Goal: Task Accomplishment & Management: Manage account settings

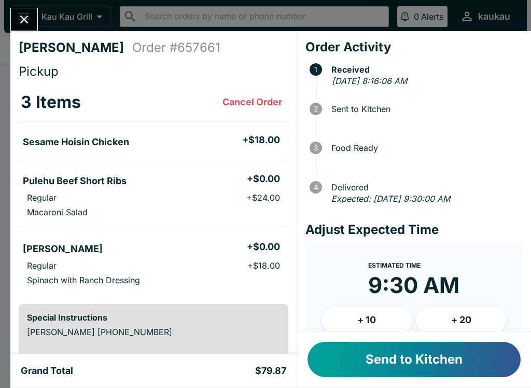
click at [392, 355] on button "Send to Kitchen" at bounding box center [414, 359] width 213 height 35
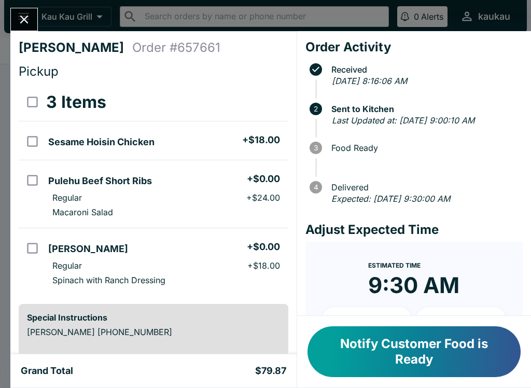
click at [35, 12] on div at bounding box center [24, 19] width 28 height 23
click at [36, 22] on button "Close" at bounding box center [24, 19] width 26 height 22
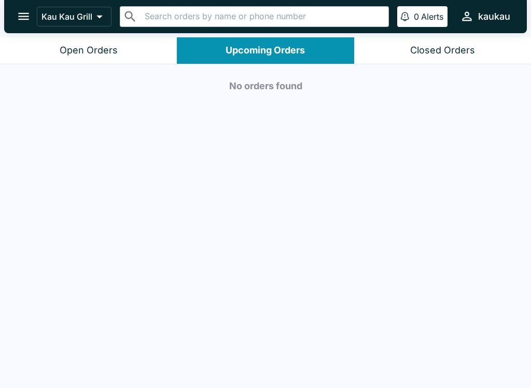
click at [123, 57] on button "Open Orders" at bounding box center [88, 50] width 177 height 26
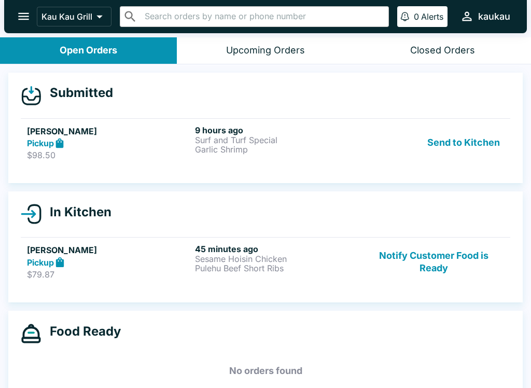
click at [491, 147] on button "Send to Kitchen" at bounding box center [463, 143] width 81 height 36
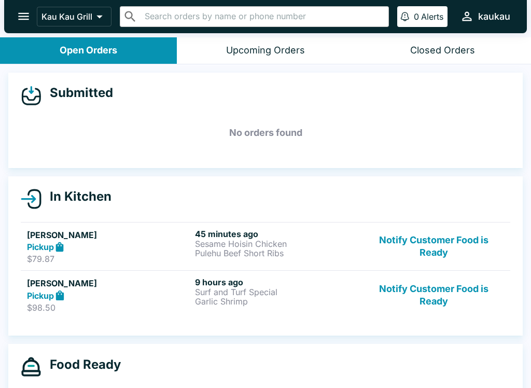
scroll to position [5, 0]
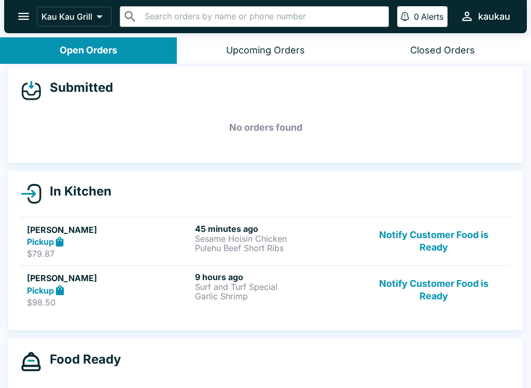
click at [225, 239] on p "Sesame Hoisin Chicken" at bounding box center [277, 238] width 164 height 9
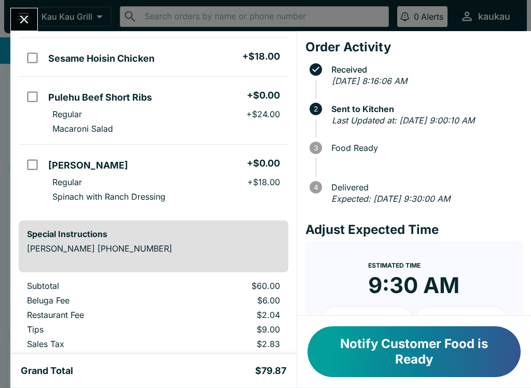
scroll to position [77, 0]
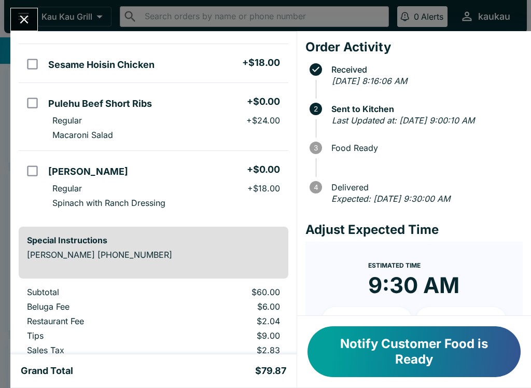
click at [22, 12] on icon "Close" at bounding box center [24, 19] width 14 height 14
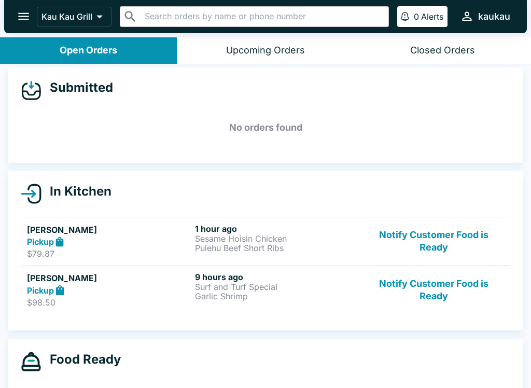
click at [113, 299] on p "$98.50" at bounding box center [109, 302] width 164 height 10
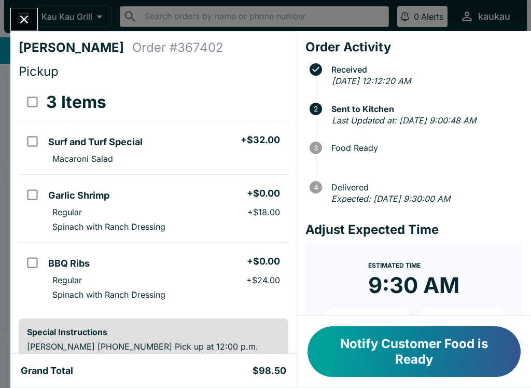
click at [29, 14] on icon "Close" at bounding box center [24, 19] width 14 height 14
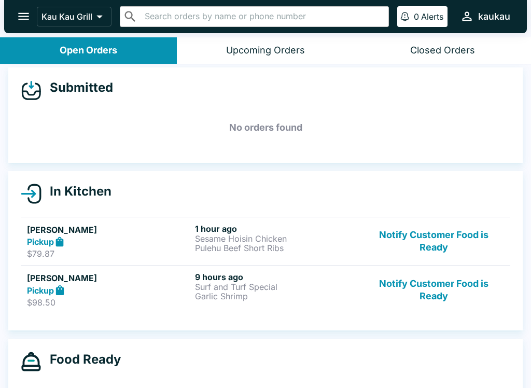
click at [247, 237] on p "Sesame Hoisin Chicken" at bounding box center [277, 238] width 164 height 9
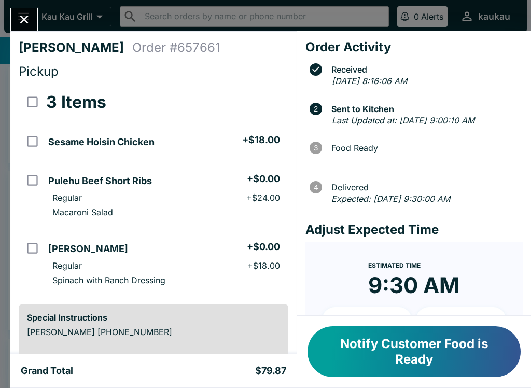
click at [31, 19] on icon "Close" at bounding box center [24, 19] width 14 height 14
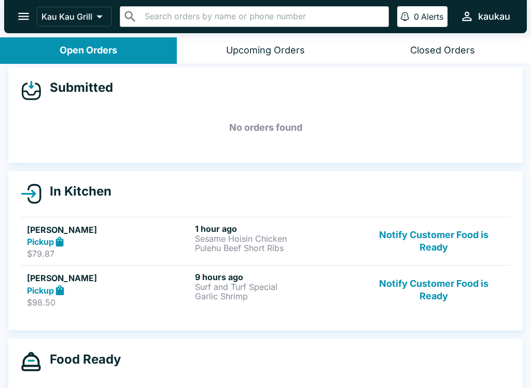
click at [247, 279] on h6 "9 hours ago" at bounding box center [277, 277] width 164 height 10
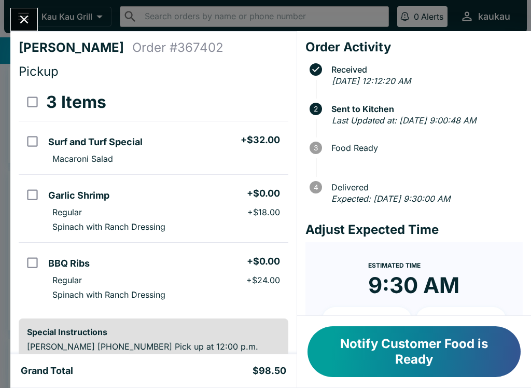
click at [27, 2] on div "[PERSON_NAME] Order # 367402 Pickup 3 Items Surf and Turf Special + $32.00 Maca…" at bounding box center [265, 194] width 531 height 388
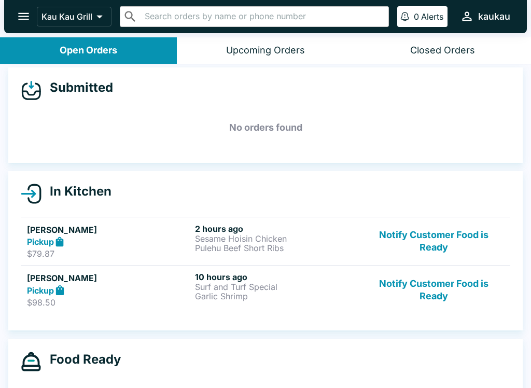
click at [270, 40] on button "Upcoming Orders" at bounding box center [265, 50] width 177 height 26
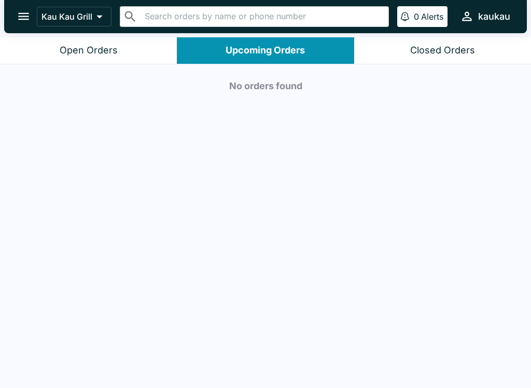
click at [103, 47] on div "Open Orders" at bounding box center [89, 51] width 58 height 12
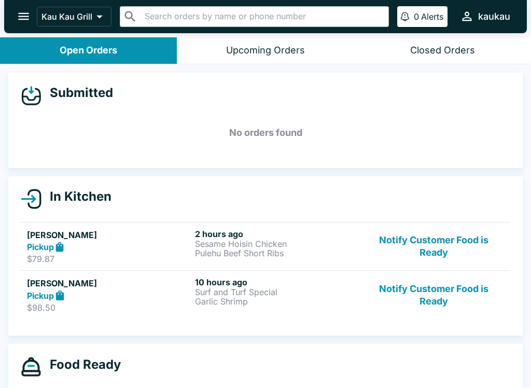
click at [132, 254] on p "$79.87" at bounding box center [109, 259] width 164 height 10
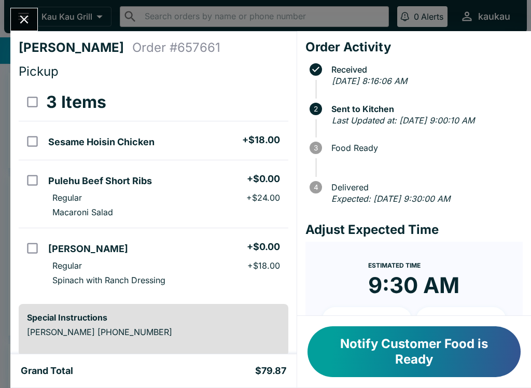
click at [28, 13] on icon "Close" at bounding box center [24, 19] width 14 height 14
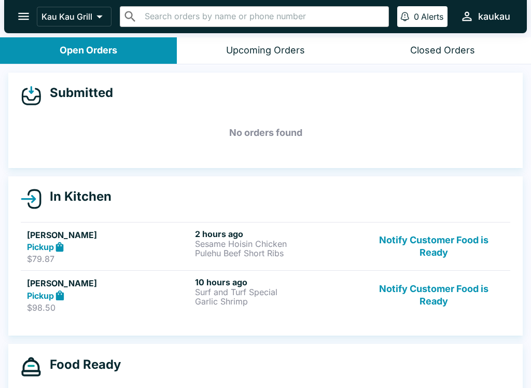
click at [435, 246] on button "Notify Customer Food is Ready" at bounding box center [434, 247] width 141 height 36
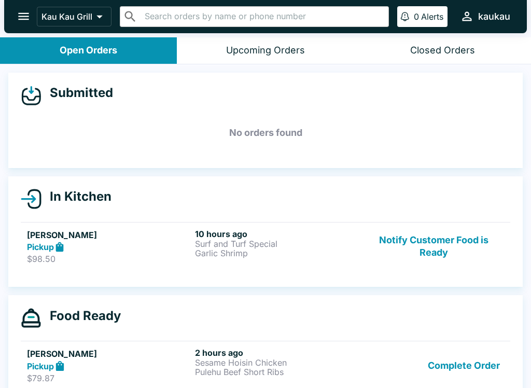
click at [448, 239] on button "Notify Customer Food is Ready" at bounding box center [434, 247] width 141 height 36
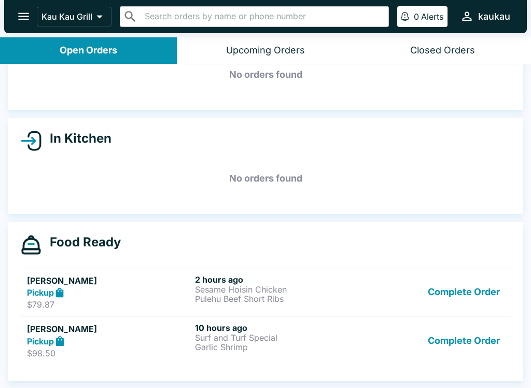
scroll to position [58, 0]
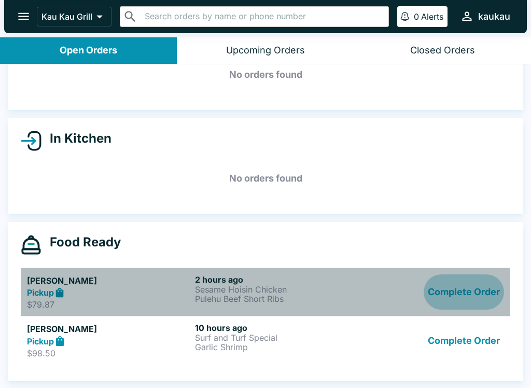
click at [457, 300] on button "Complete Order" at bounding box center [464, 293] width 80 height 36
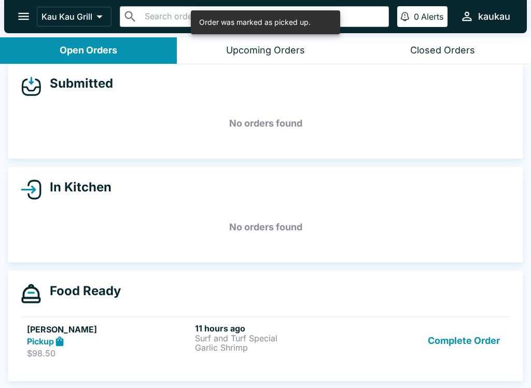
scroll to position [9, 0]
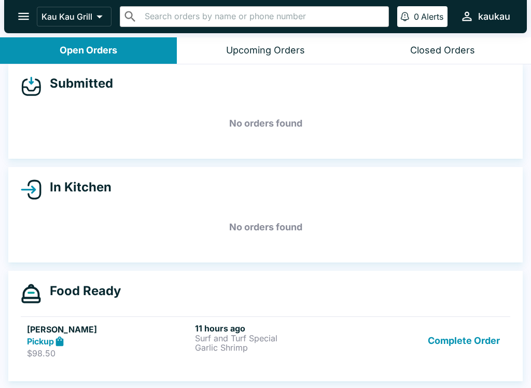
click at [262, 35] on header "Kau Kau Grill ​ ​ 0 Alerts kaukau" at bounding box center [265, 18] width 531 height 37
click at [257, 42] on button "Upcoming Orders" at bounding box center [265, 50] width 177 height 26
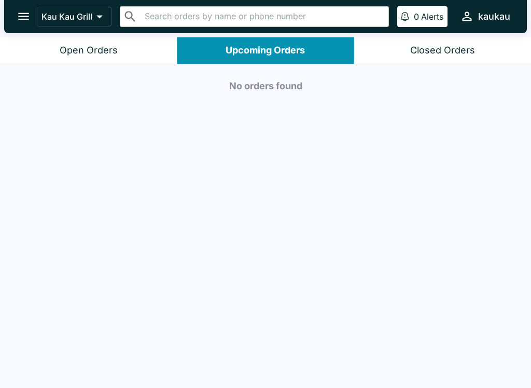
click at [104, 45] on div "Open Orders" at bounding box center [89, 51] width 58 height 12
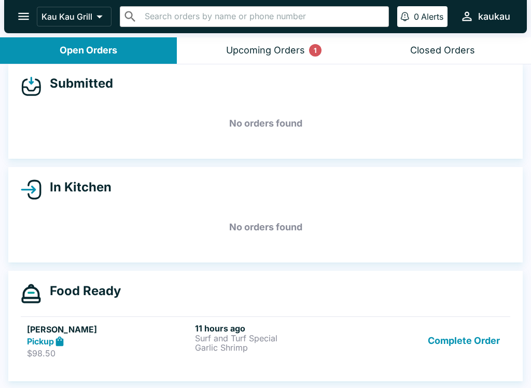
click at [281, 51] on div "Upcoming Orders 1" at bounding box center [265, 51] width 79 height 12
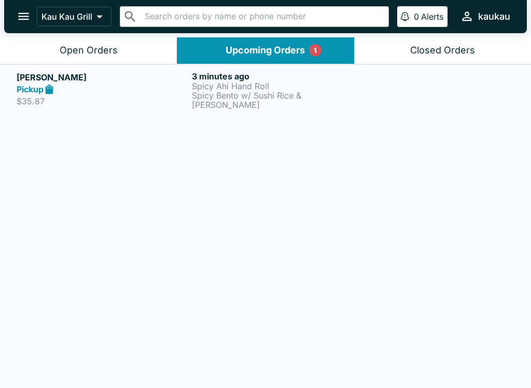
click at [221, 83] on p "Spicy Ahi Hand Roll" at bounding box center [277, 85] width 171 height 9
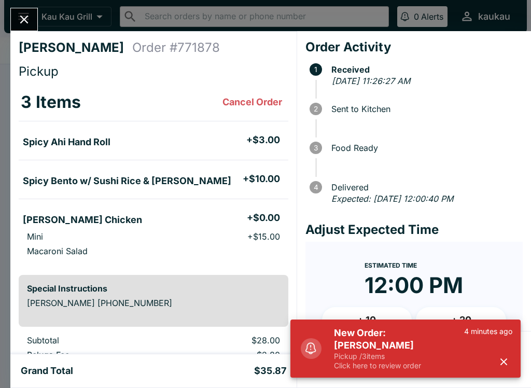
click at [424, 328] on h5 "New Order: [PERSON_NAME]" at bounding box center [399, 339] width 130 height 25
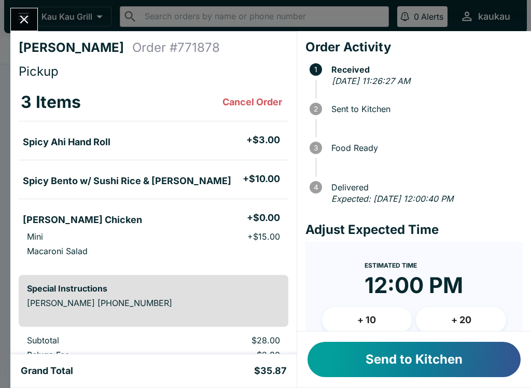
click at [430, 359] on button "Send to Kitchen" at bounding box center [414, 359] width 213 height 35
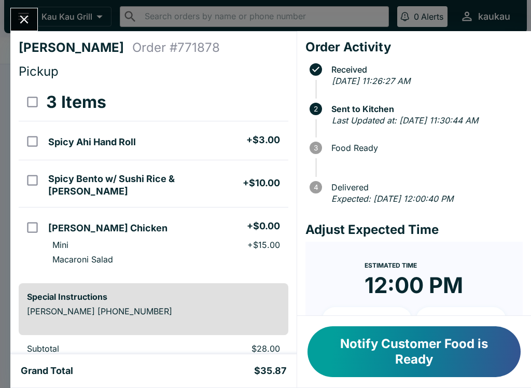
click at [3, 25] on div "[PERSON_NAME] Order # 771878 Pickup 3 Items Spicy Ahi Hand Roll + $3.00 Spicy B…" at bounding box center [265, 194] width 531 height 388
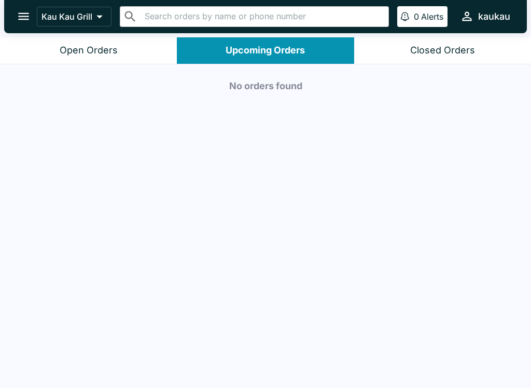
click at [30, 16] on icon "open drawer" at bounding box center [24, 16] width 14 height 14
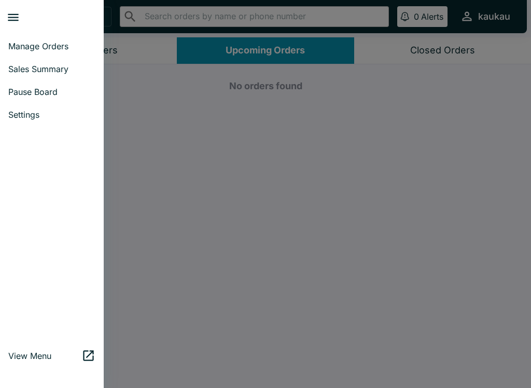
click at [185, 157] on div at bounding box center [265, 194] width 531 height 388
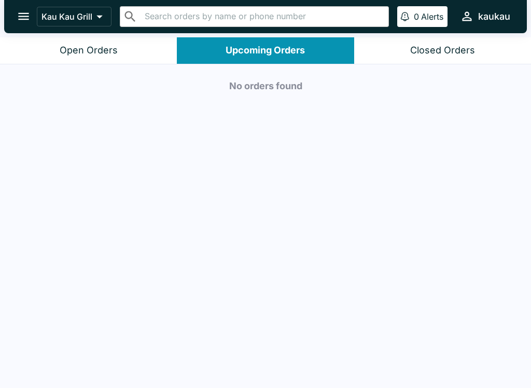
click at [129, 56] on button "Open Orders" at bounding box center [88, 50] width 177 height 26
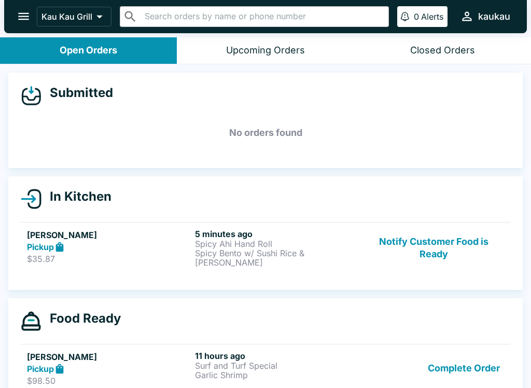
click at [274, 256] on p "Spicy Bento w/ Sushi Rice & [PERSON_NAME]" at bounding box center [277, 258] width 164 height 19
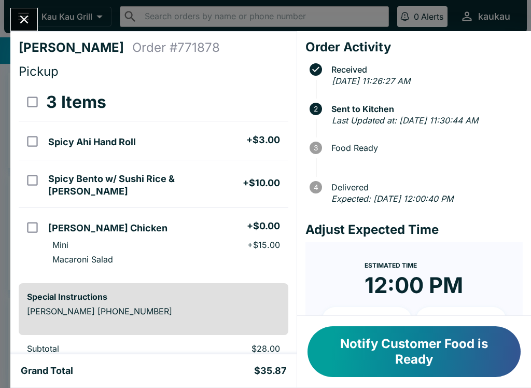
click at [396, 351] on button "Notify Customer Food is Ready" at bounding box center [414, 351] width 213 height 51
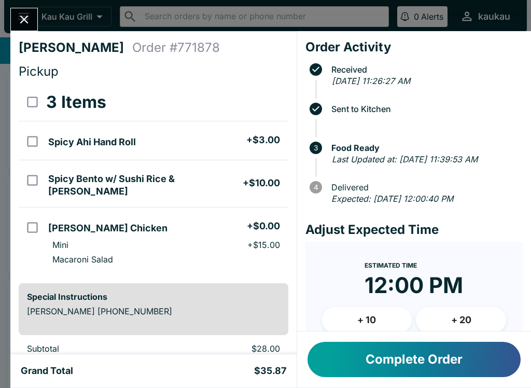
click at [31, 19] on icon "Close" at bounding box center [24, 19] width 14 height 14
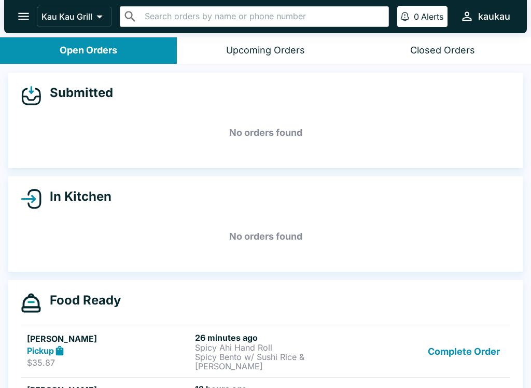
click at [26, 15] on icon "open drawer" at bounding box center [24, 16] width 14 height 14
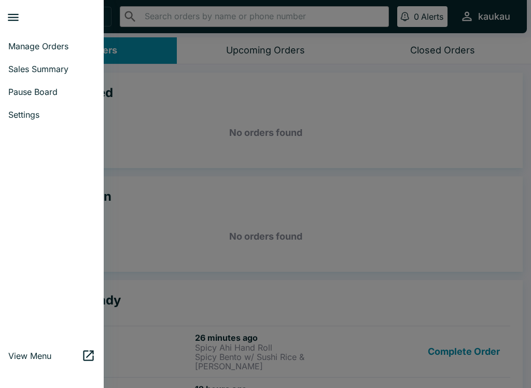
click at [54, 95] on span "Pause Board" at bounding box center [51, 92] width 87 height 10
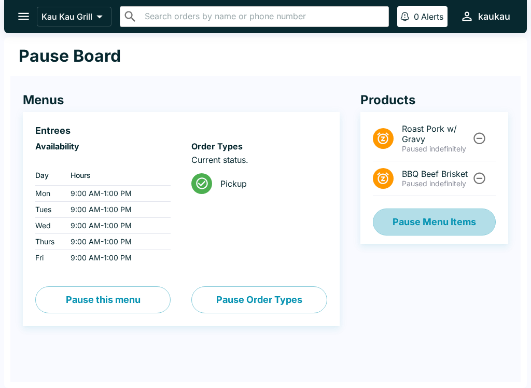
click at [441, 225] on button "Pause Menu Items" at bounding box center [434, 222] width 123 height 27
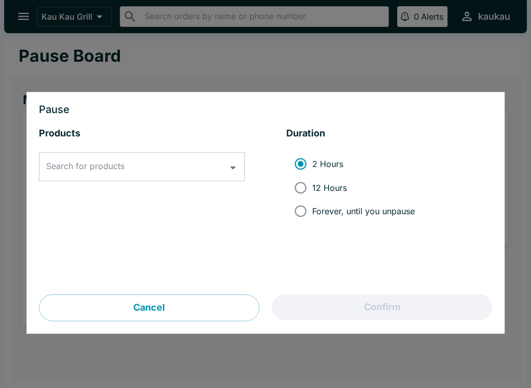
click at [244, 157] on div "Search for products" at bounding box center [142, 167] width 206 height 29
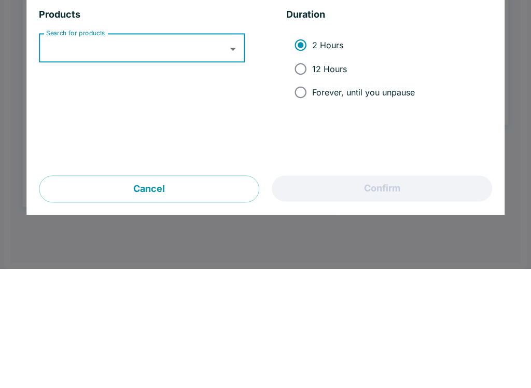
click at [233, 161] on icon "Open" at bounding box center [233, 168] width 14 height 14
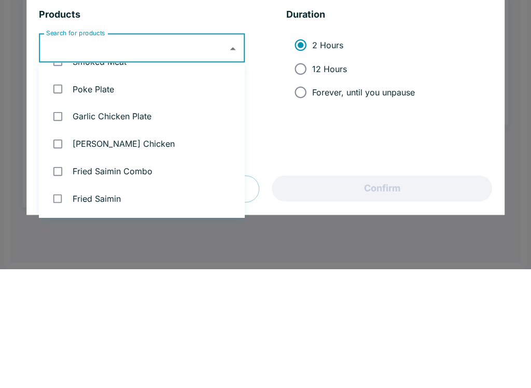
scroll to position [151, 0]
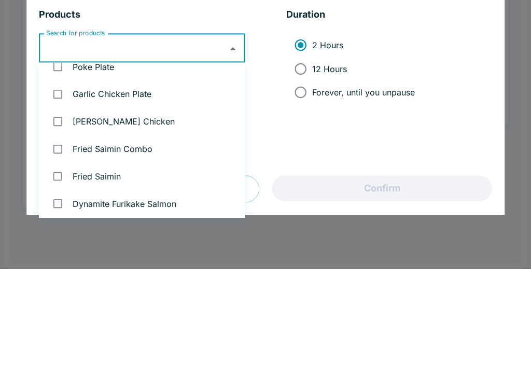
click at [58, 230] on input "checkbox" at bounding box center [57, 240] width 21 height 21
checkbox input "true"
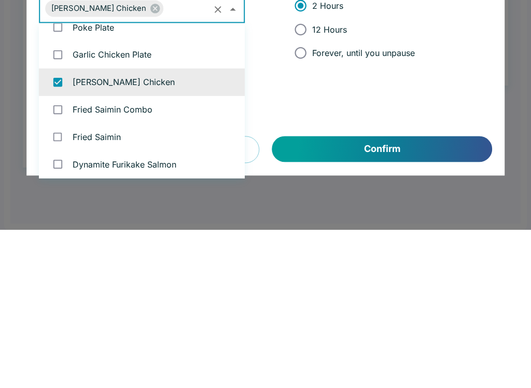
click at [359, 295] on button "Confirm" at bounding box center [382, 308] width 220 height 26
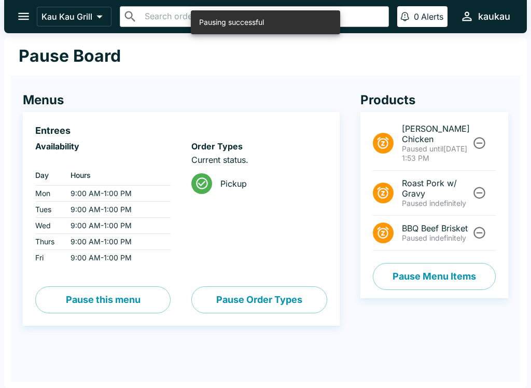
click at [432, 268] on button "Pause Menu Items" at bounding box center [434, 276] width 123 height 27
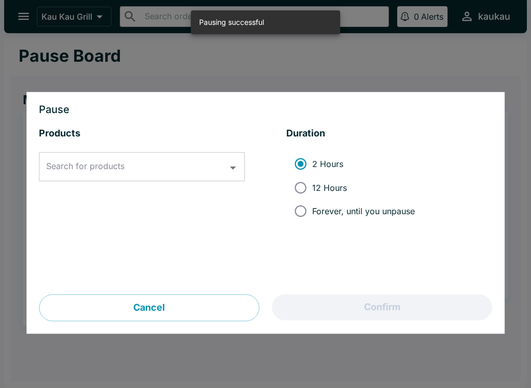
click at [237, 170] on icon "Open" at bounding box center [233, 168] width 14 height 14
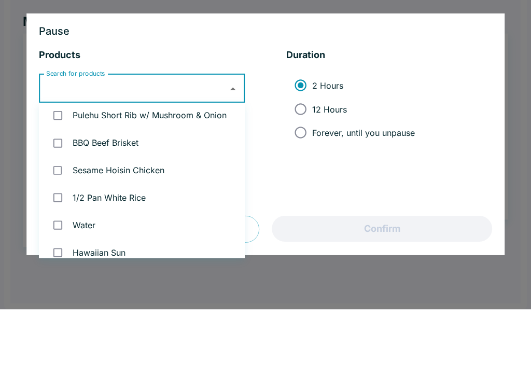
scroll to position [1448, 0]
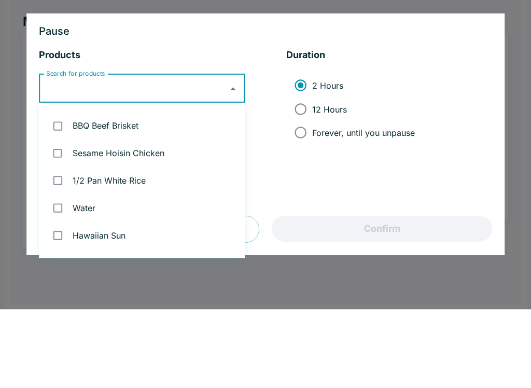
click at [58, 222] on input "checkbox" at bounding box center [57, 232] width 21 height 21
checkbox input "true"
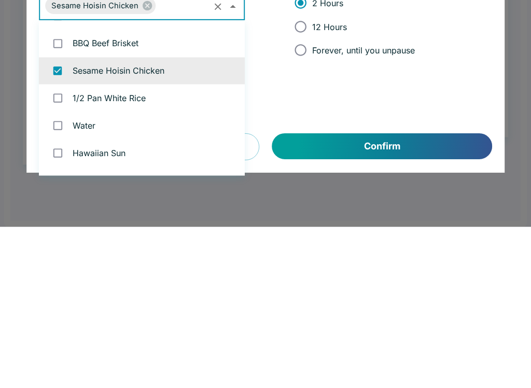
click at [415, 295] on button "Confirm" at bounding box center [382, 308] width 220 height 26
